Goal: Task Accomplishment & Management: Manage account settings

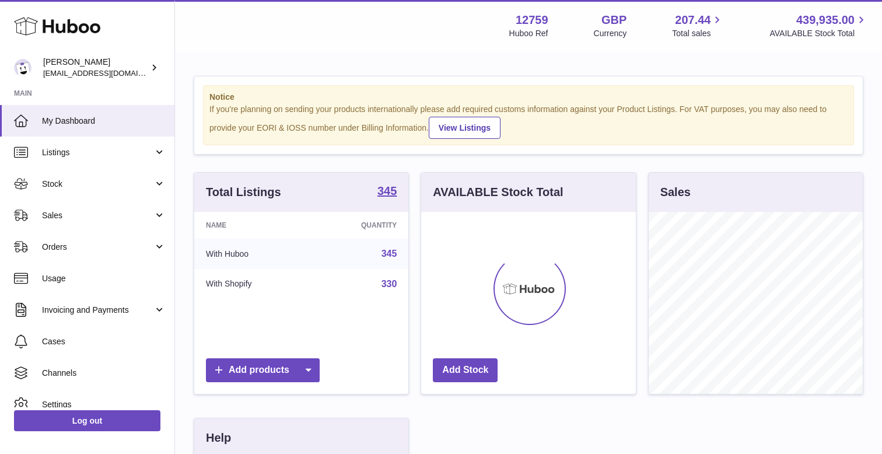
scroll to position [182, 214]
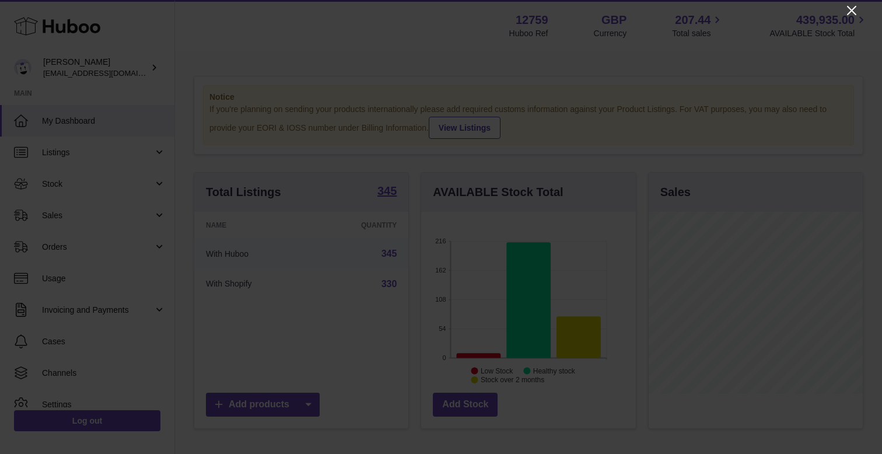
click at [851, 11] on icon "Close" at bounding box center [851, 10] width 9 height 9
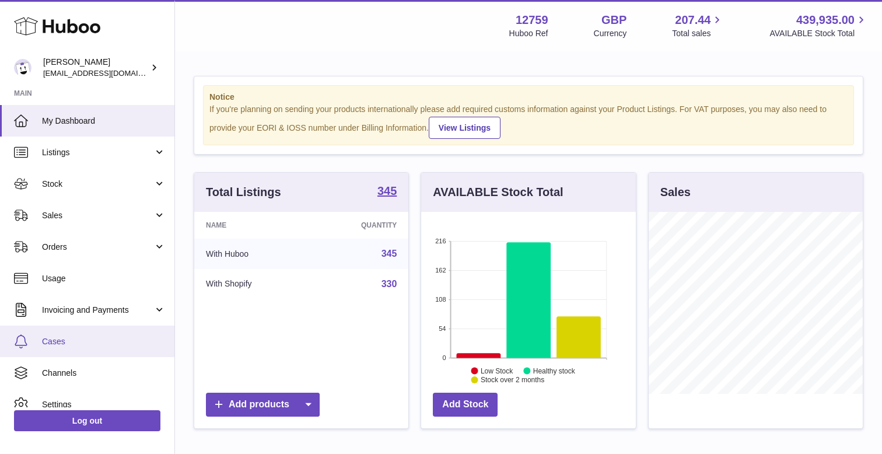
click at [79, 355] on link "Cases" at bounding box center [87, 340] width 174 height 31
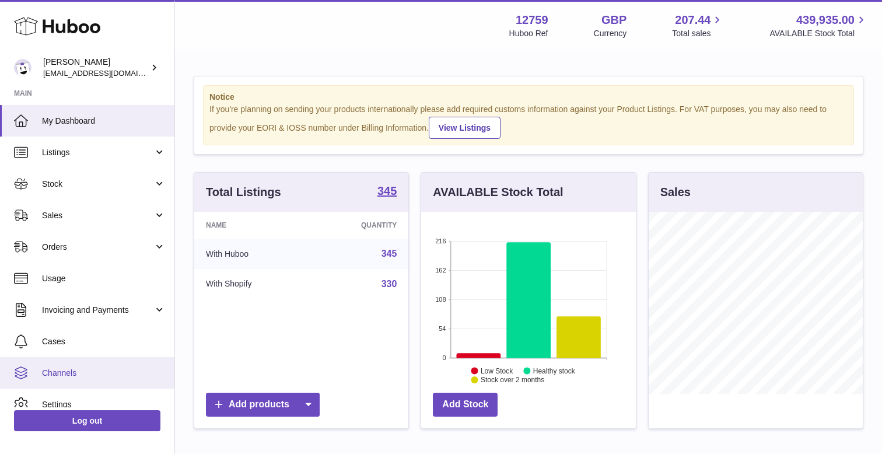
click at [78, 364] on link "Channels" at bounding box center [87, 372] width 174 height 31
click at [78, 373] on span "Channels" at bounding box center [104, 372] width 124 height 11
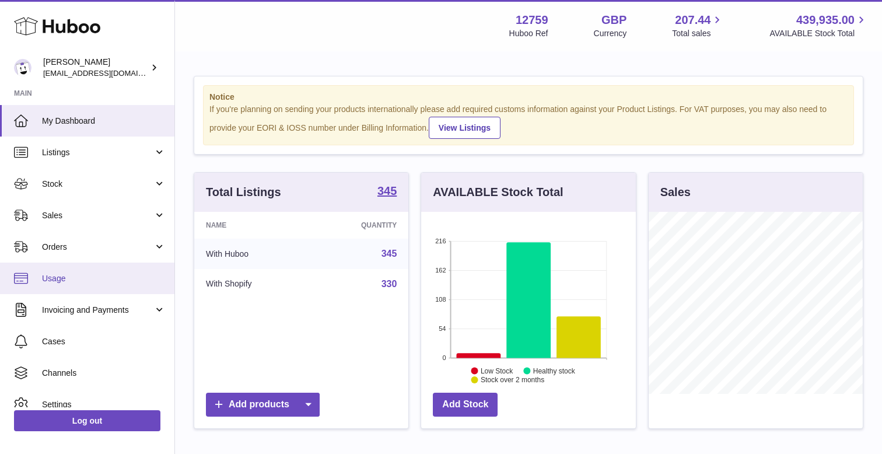
scroll to position [44, 0]
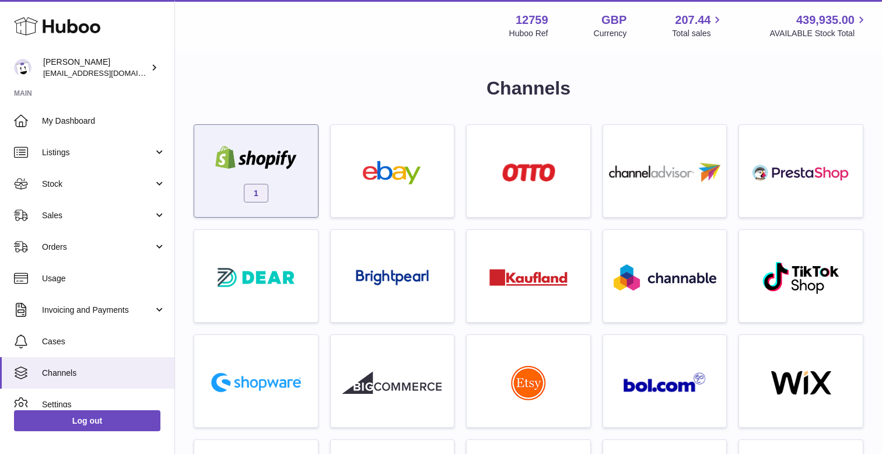
click at [255, 180] on div "1" at bounding box center [256, 173] width 112 height 75
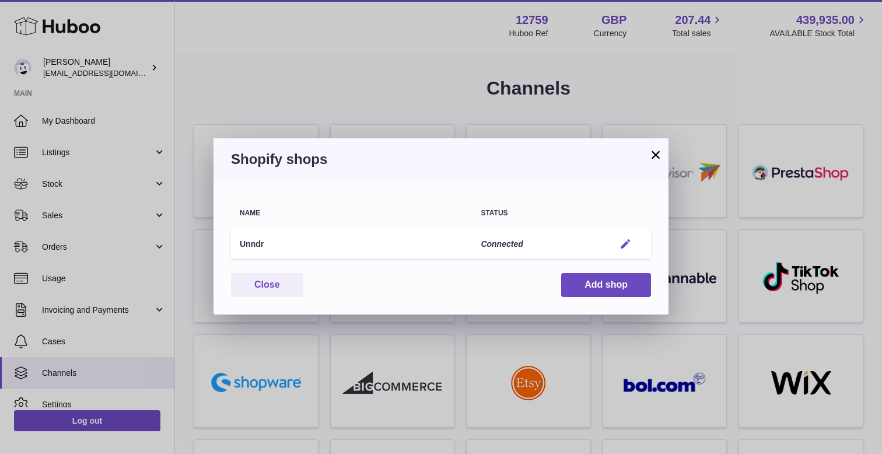
click at [622, 245] on em "button" at bounding box center [625, 244] width 12 height 12
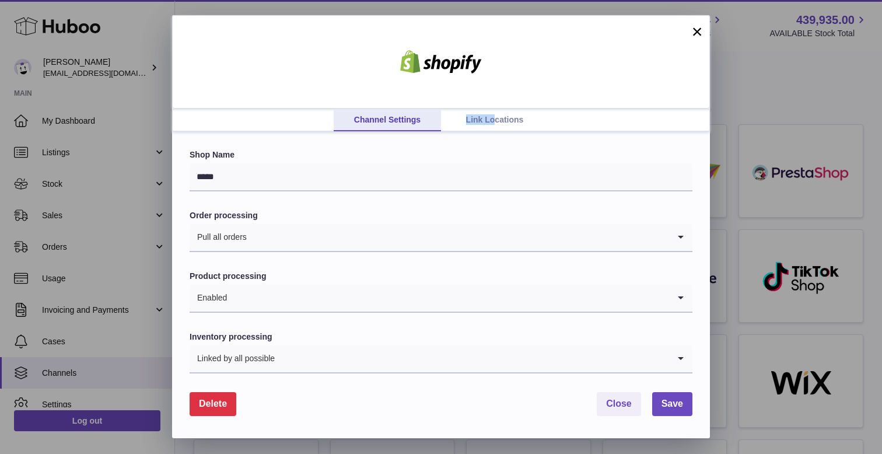
click at [496, 114] on link "Link Locations" at bounding box center [494, 120] width 107 height 22
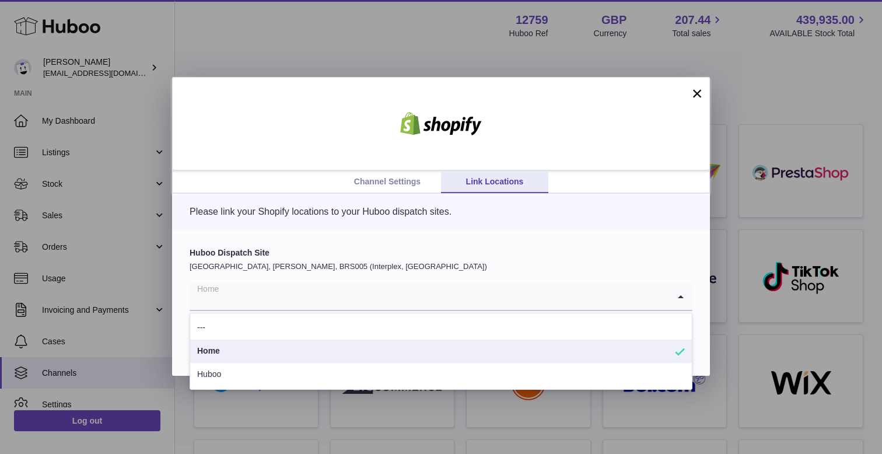
click at [316, 286] on input "Search for option" at bounding box center [429, 296] width 479 height 27
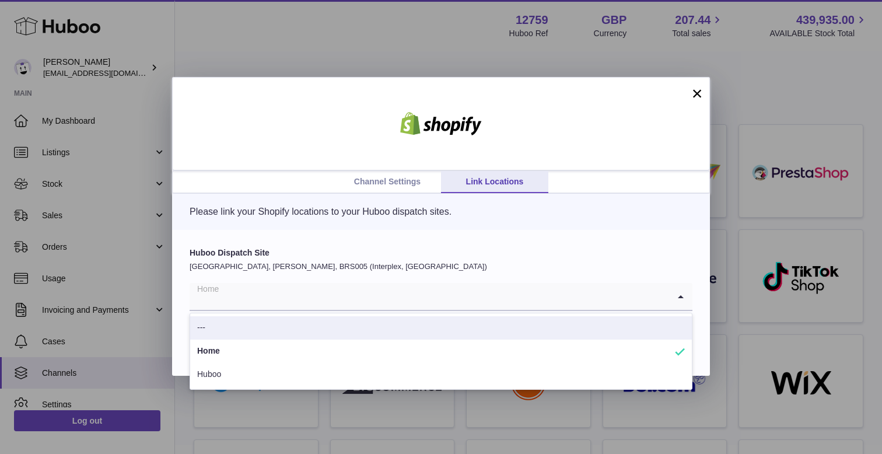
click at [487, 253] on label "Huboo Dispatch Site" at bounding box center [441, 252] width 503 height 11
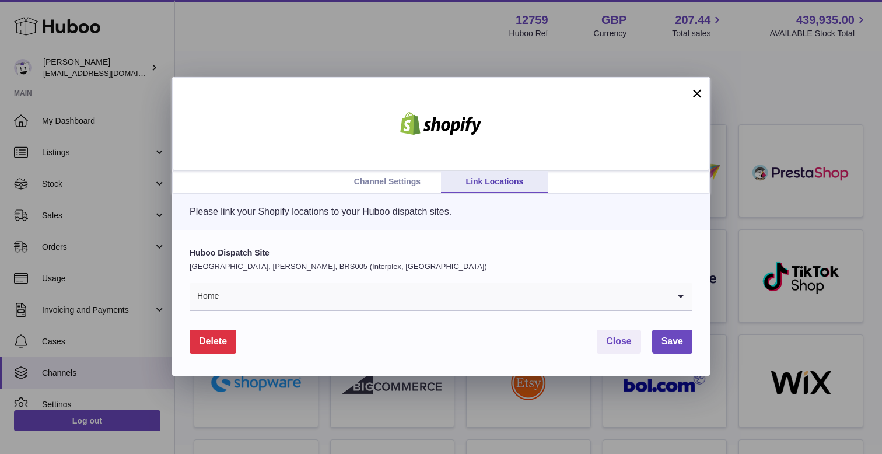
click at [412, 194] on div "Please link your Shopify locations to your Huboo dispatch sites." at bounding box center [441, 212] width 538 height 36
click at [412, 186] on link "Channel Settings" at bounding box center [387, 182] width 107 height 22
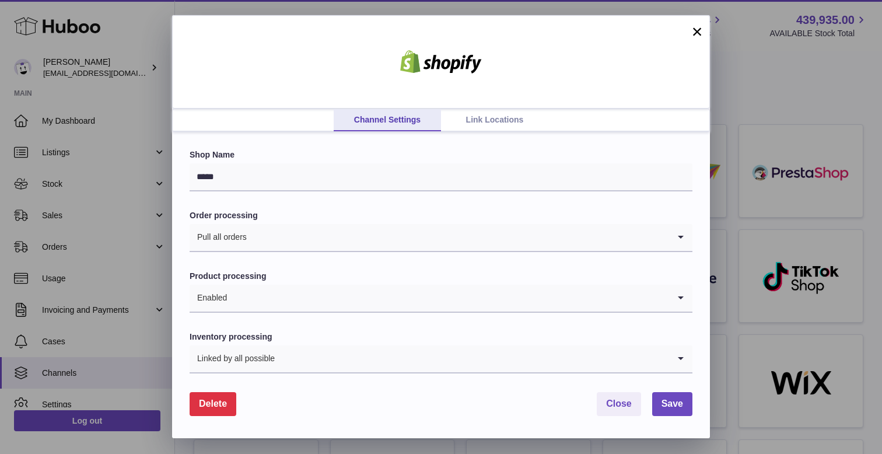
click at [519, 124] on link "Link Locations" at bounding box center [494, 120] width 107 height 22
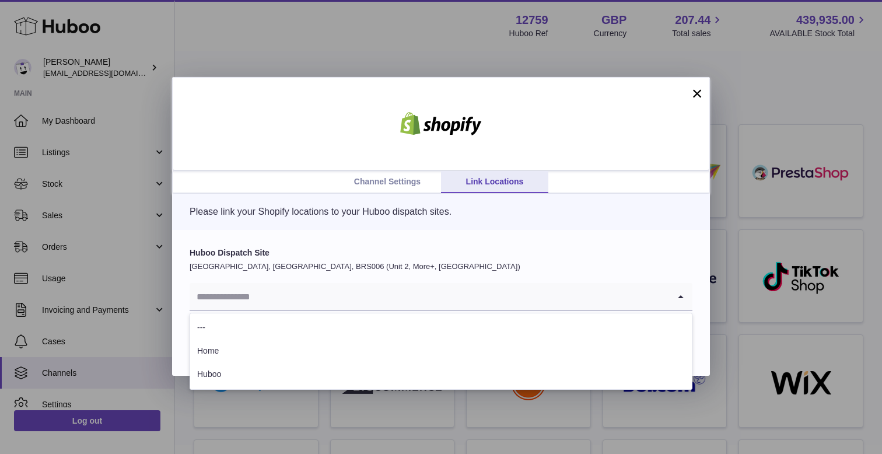
click at [276, 290] on input "Search for option" at bounding box center [429, 296] width 479 height 27
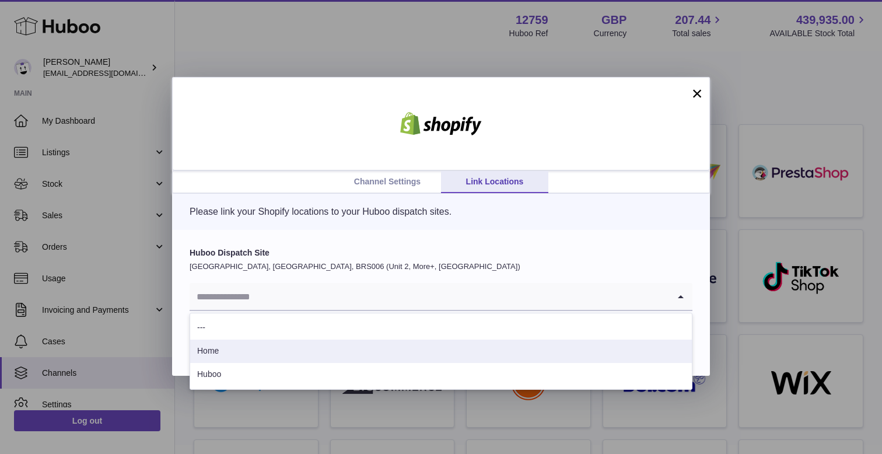
click at [260, 349] on li "Home" at bounding box center [440, 350] width 501 height 23
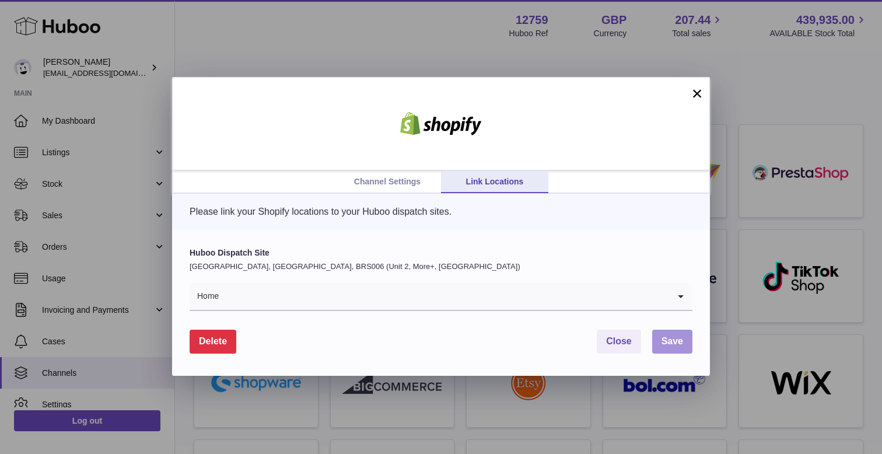
click at [665, 339] on span "Save" at bounding box center [672, 341] width 22 height 10
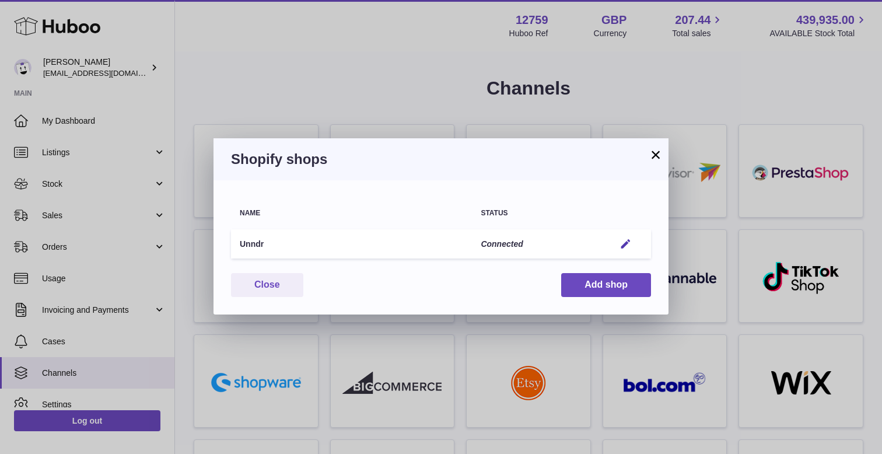
click at [658, 157] on button "×" at bounding box center [655, 155] width 14 height 14
